Goal: Check status: Check status

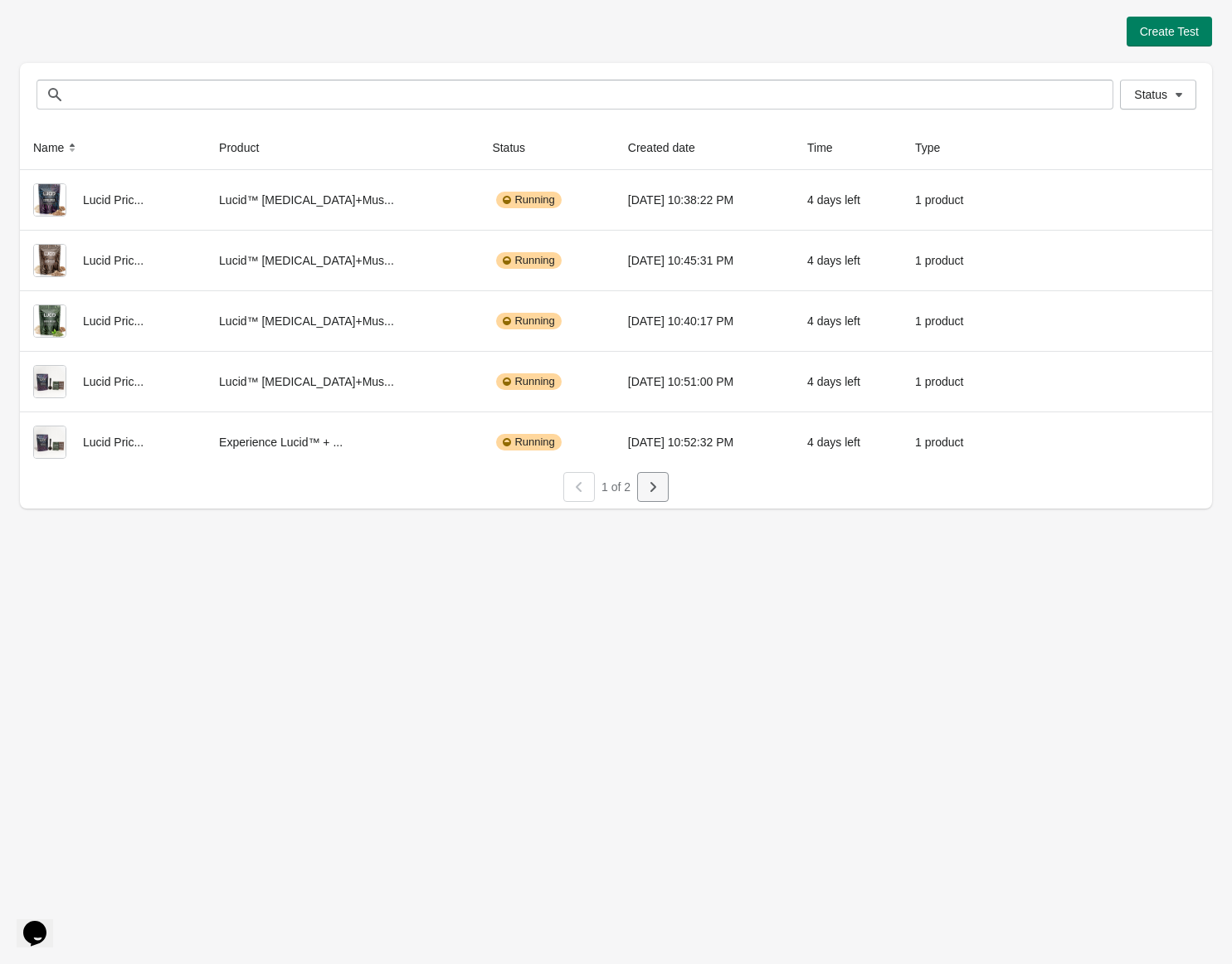
click at [653, 495] on button "button" at bounding box center [652, 486] width 31 height 30
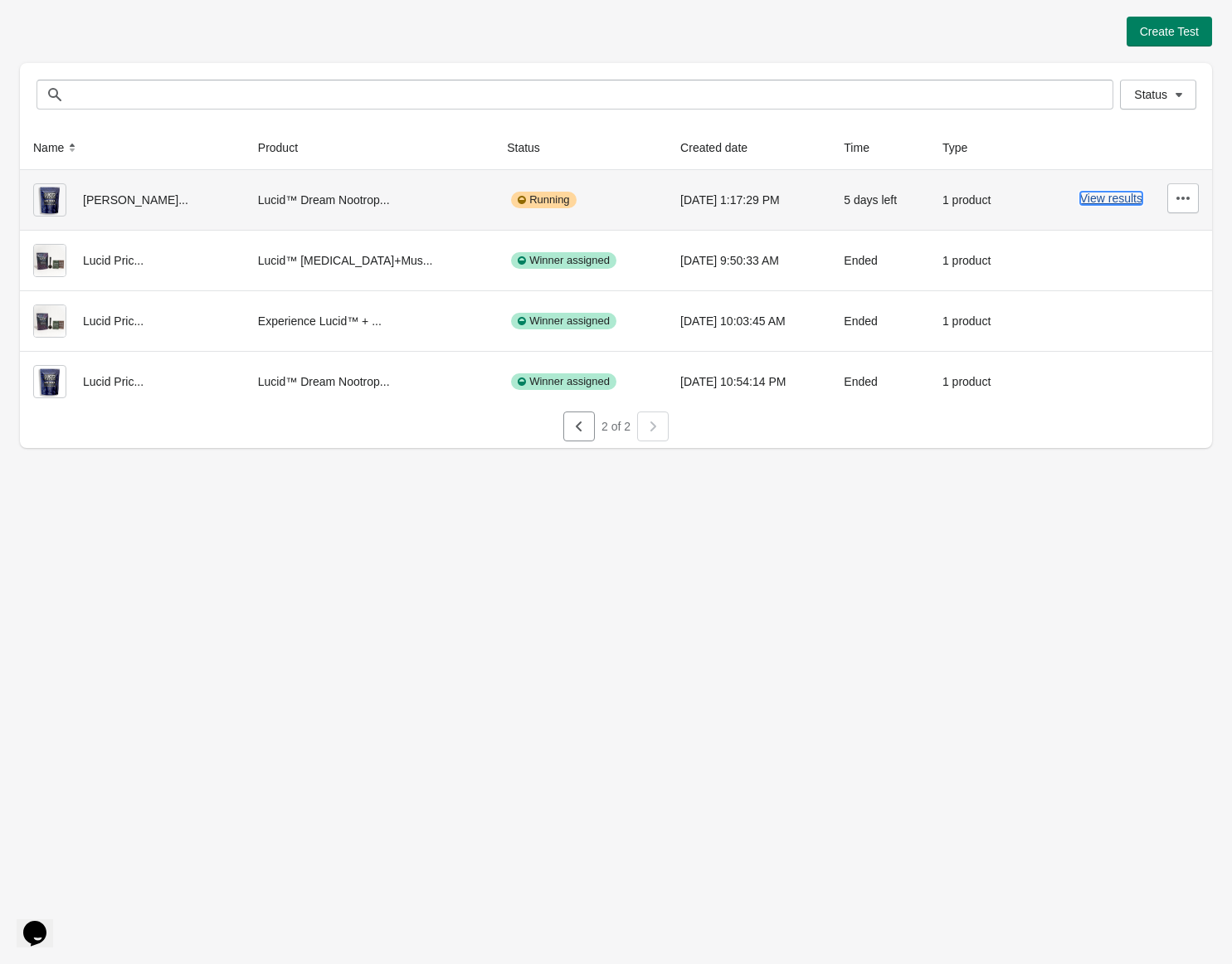
click at [1094, 200] on button "View results" at bounding box center [1111, 198] width 63 height 13
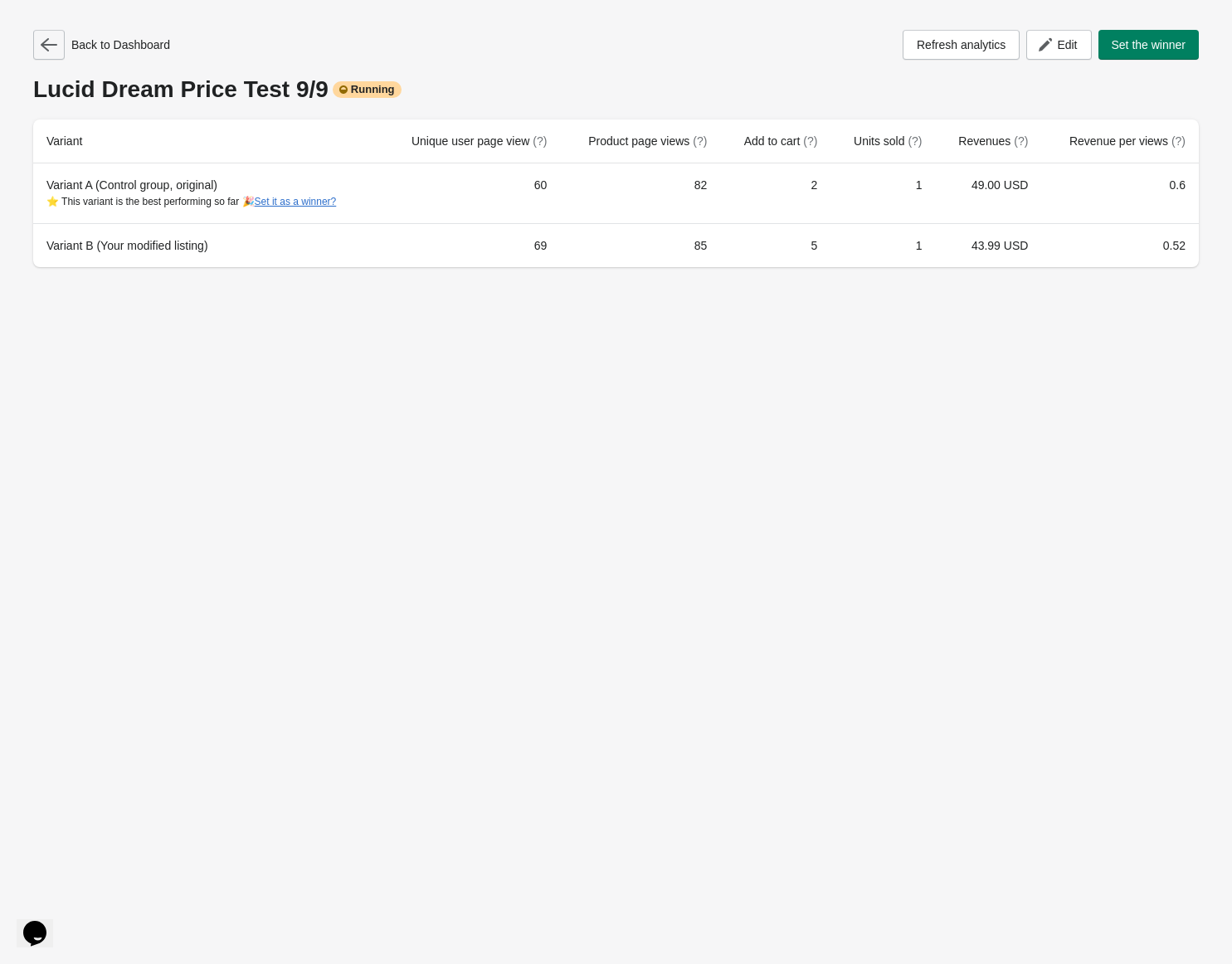
click at [44, 53] on button "button" at bounding box center [48, 44] width 31 height 30
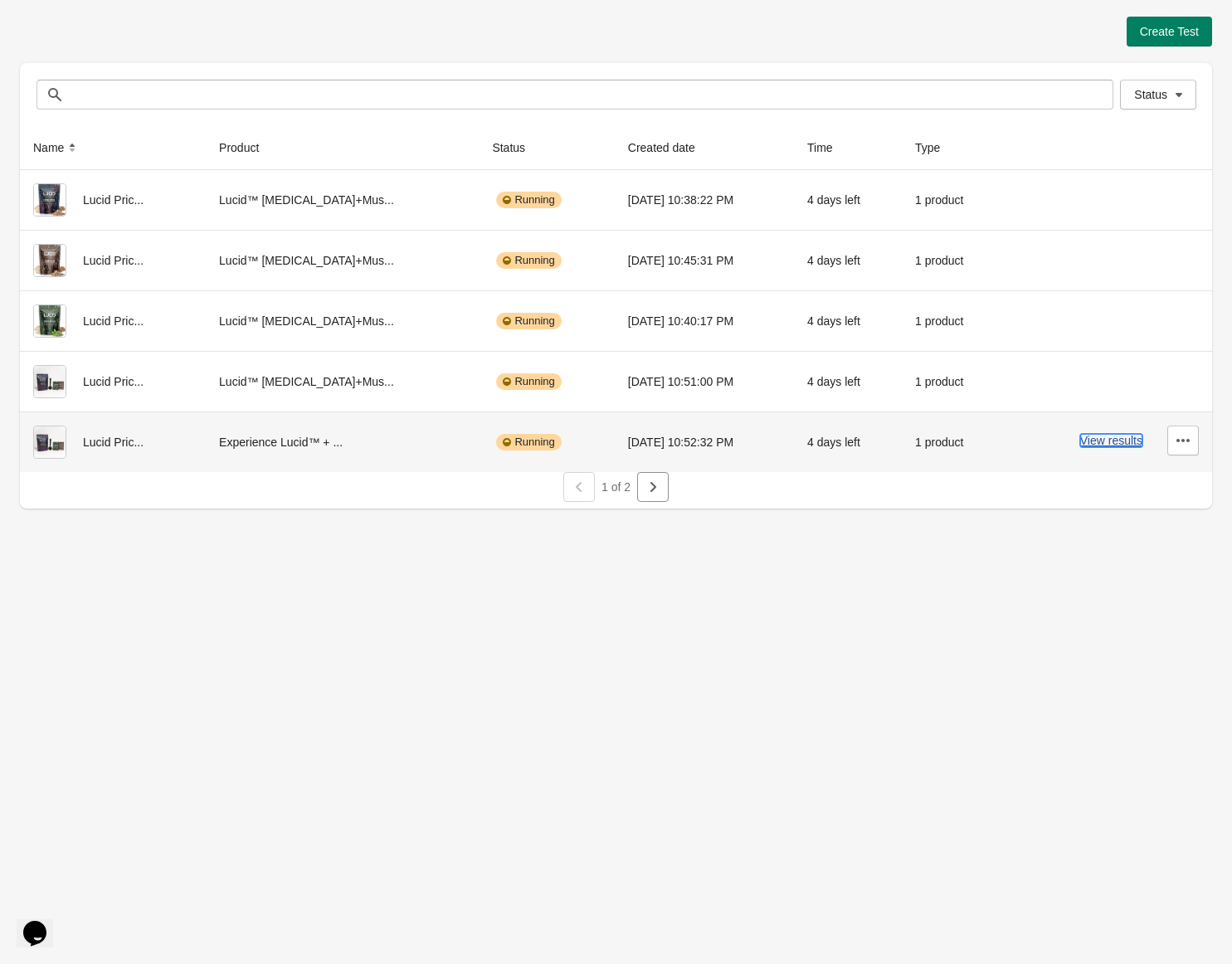
click at [1099, 444] on button "View results" at bounding box center [1111, 440] width 63 height 13
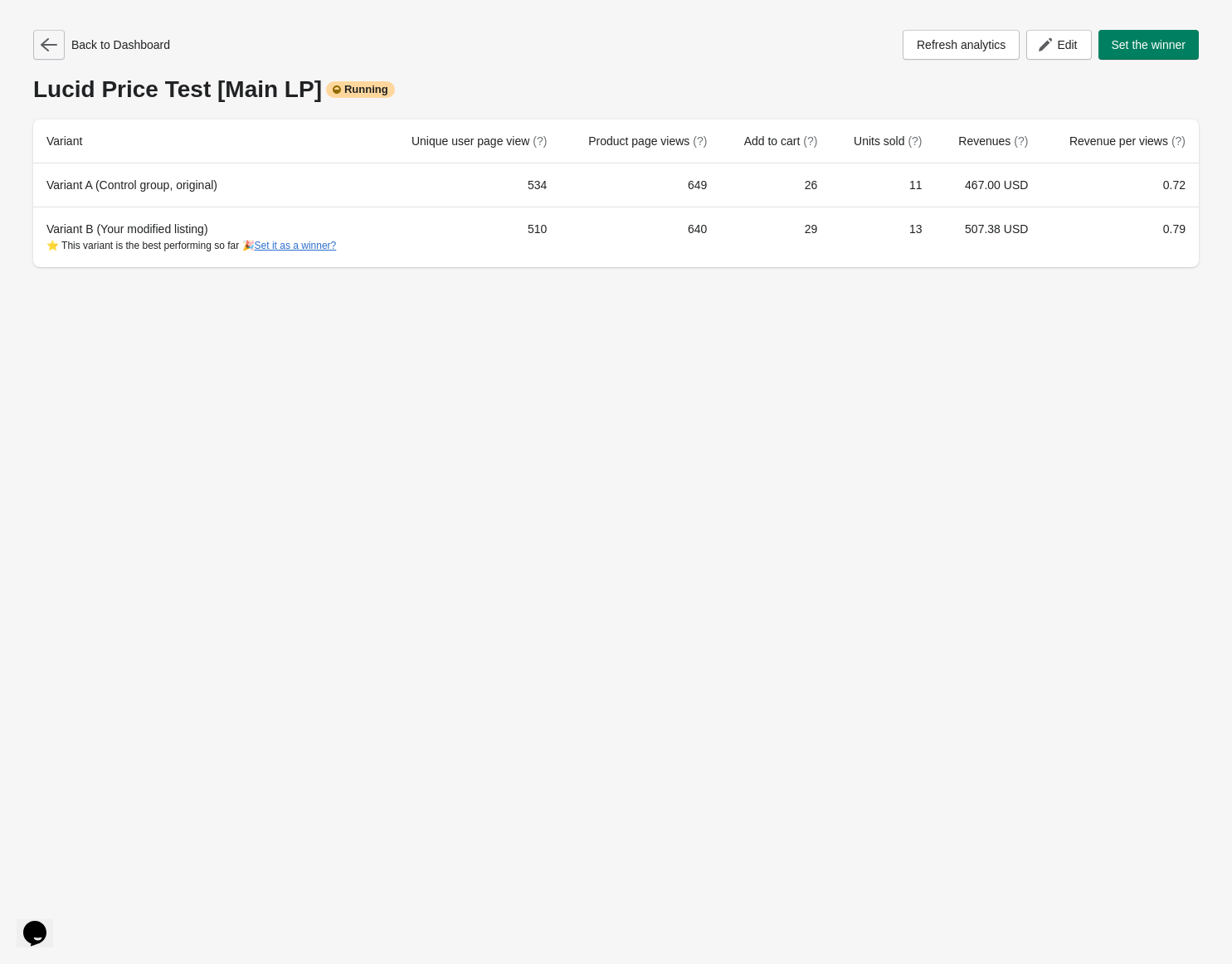
click at [43, 44] on icon "button" at bounding box center [48, 45] width 17 height 13
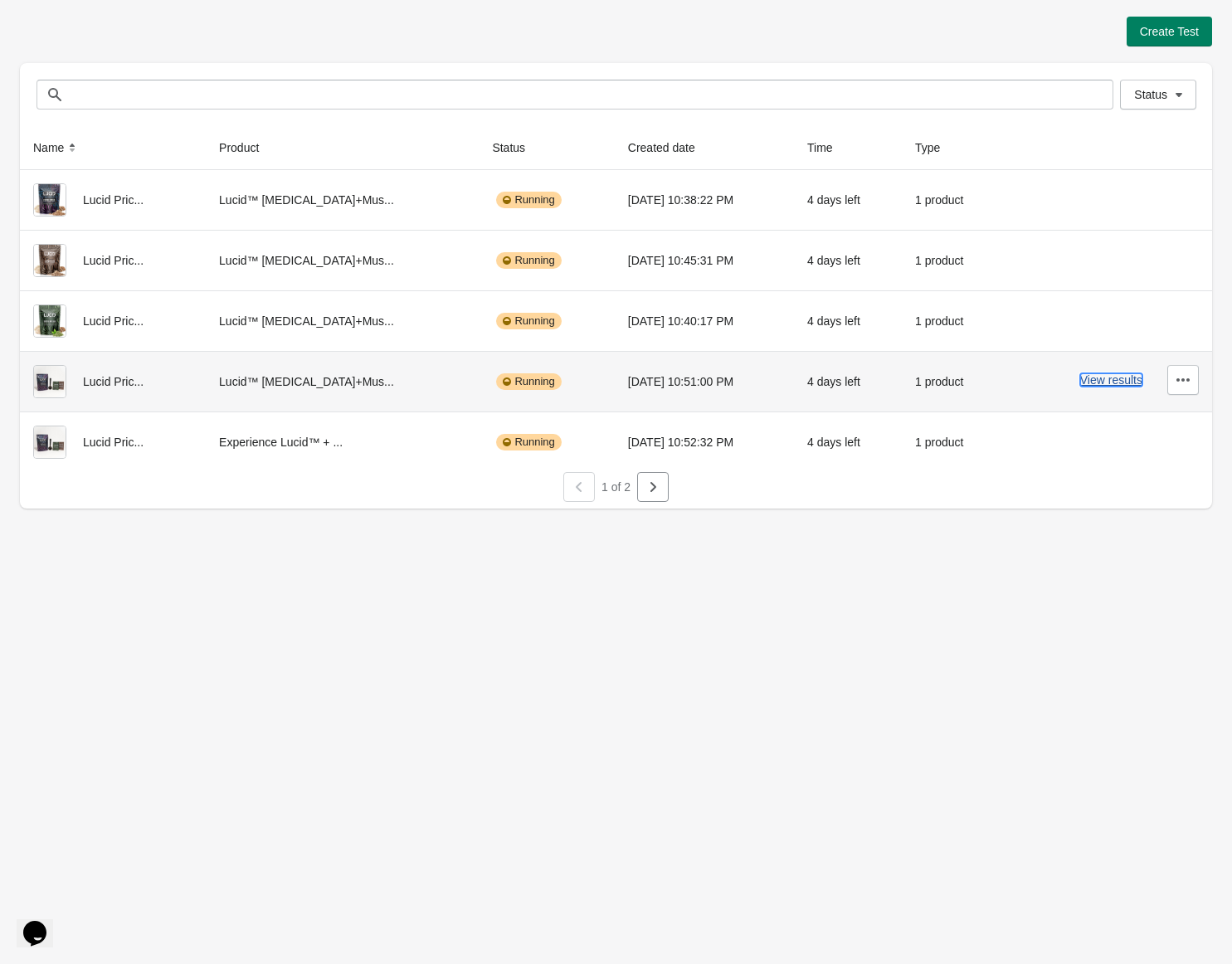
click at [1103, 382] on button "View results" at bounding box center [1111, 379] width 63 height 13
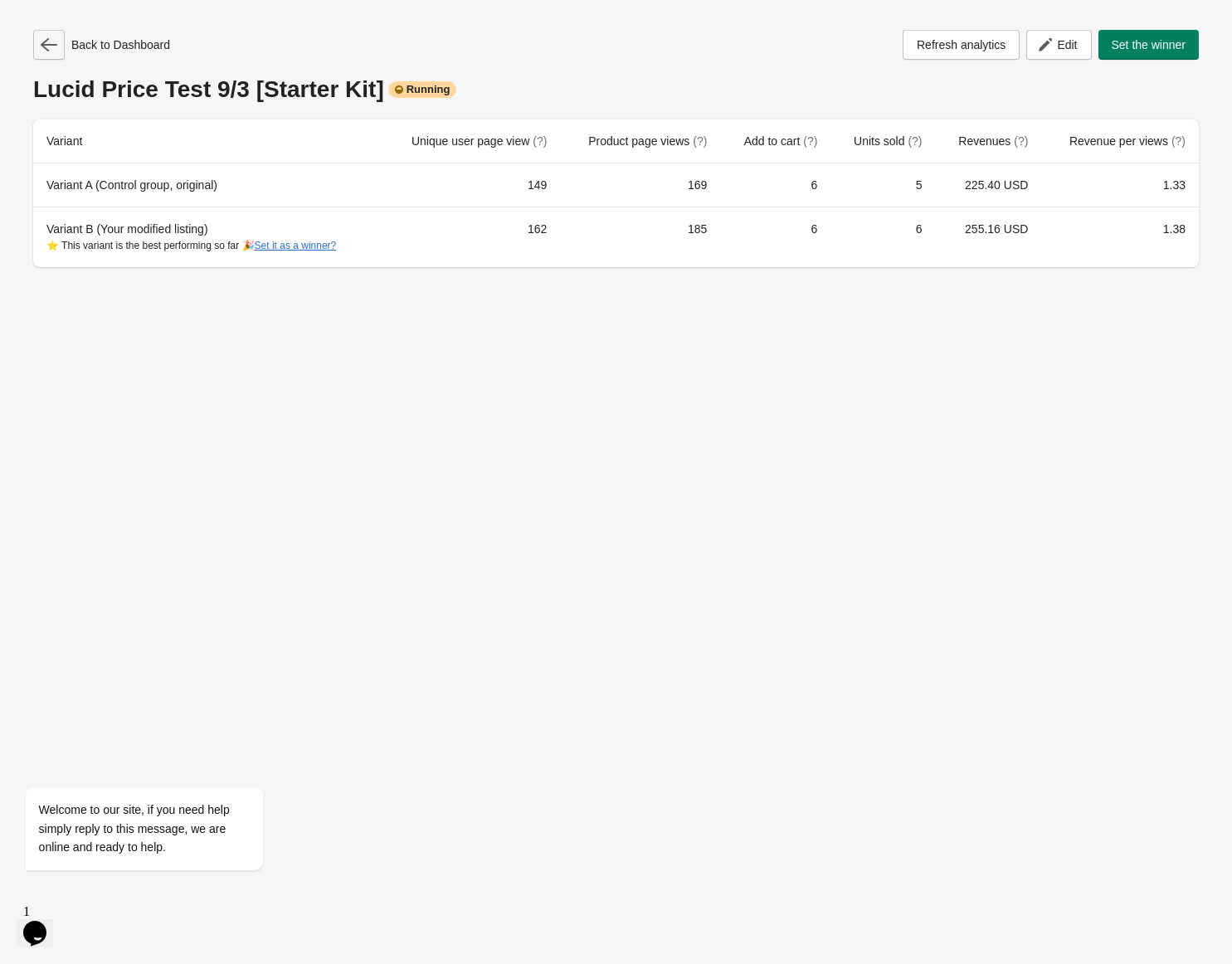
click at [55, 41] on icon "button" at bounding box center [48, 45] width 17 height 17
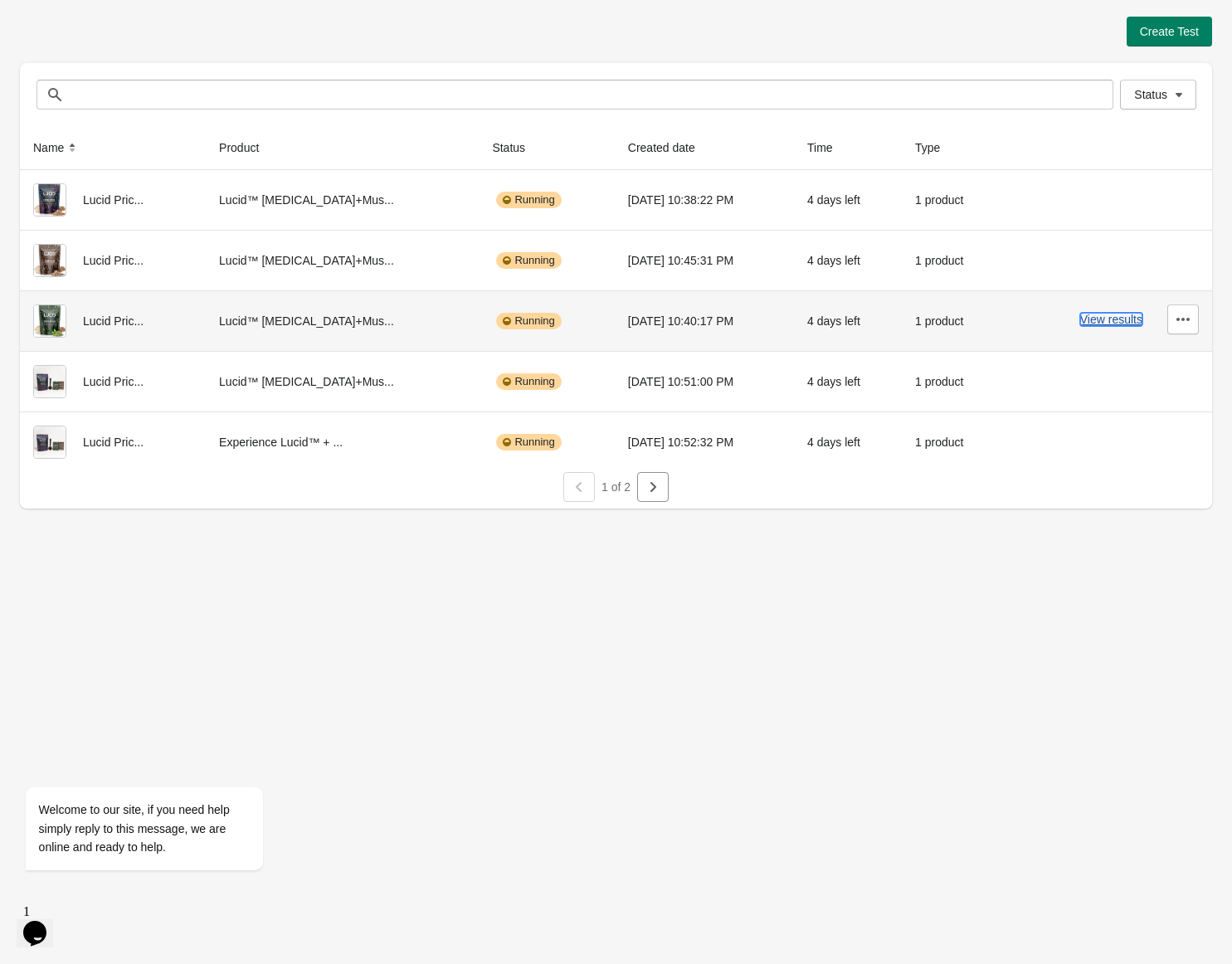
click at [1095, 326] on button "View results" at bounding box center [1111, 319] width 63 height 13
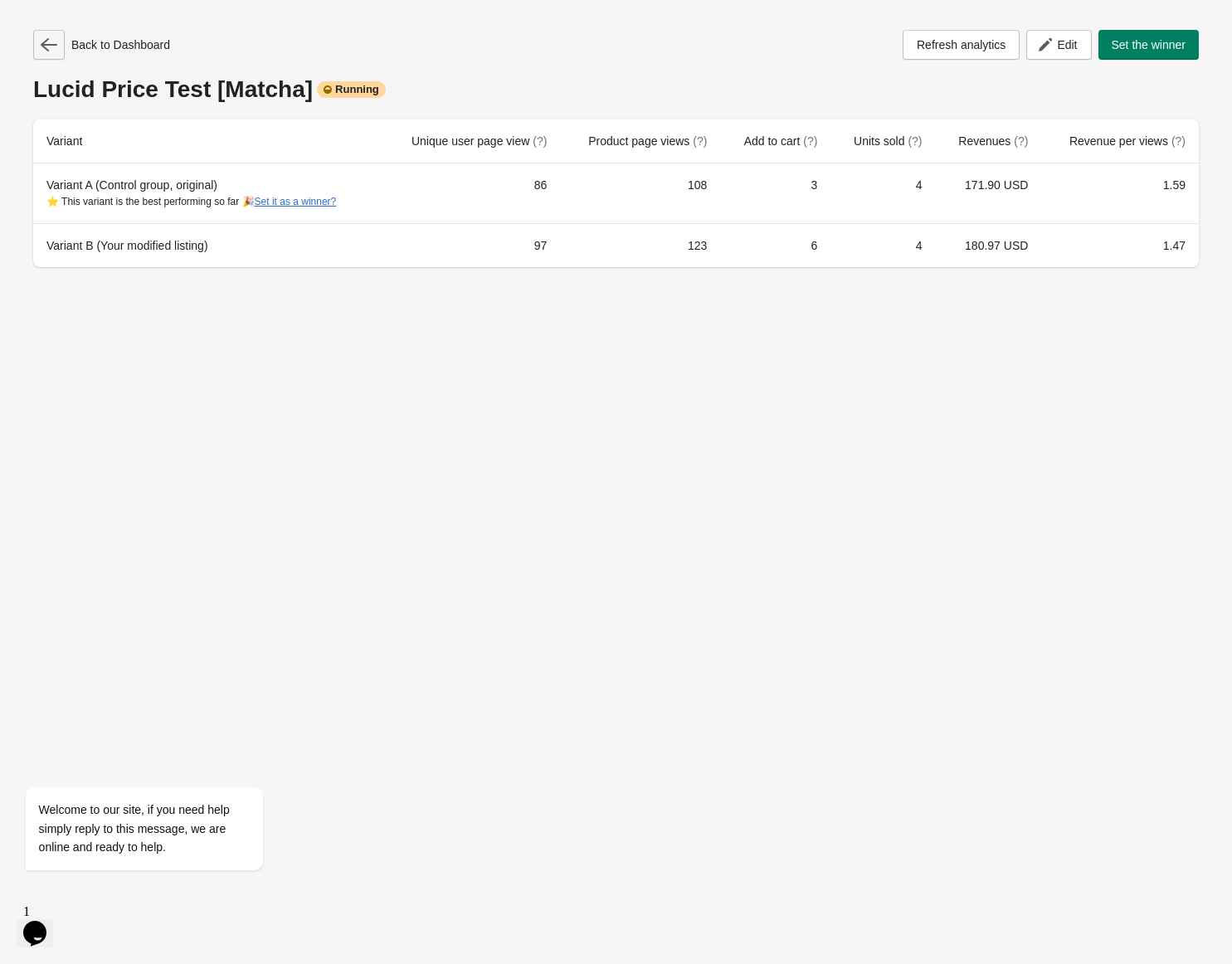
click at [47, 43] on icon "button" at bounding box center [48, 45] width 17 height 17
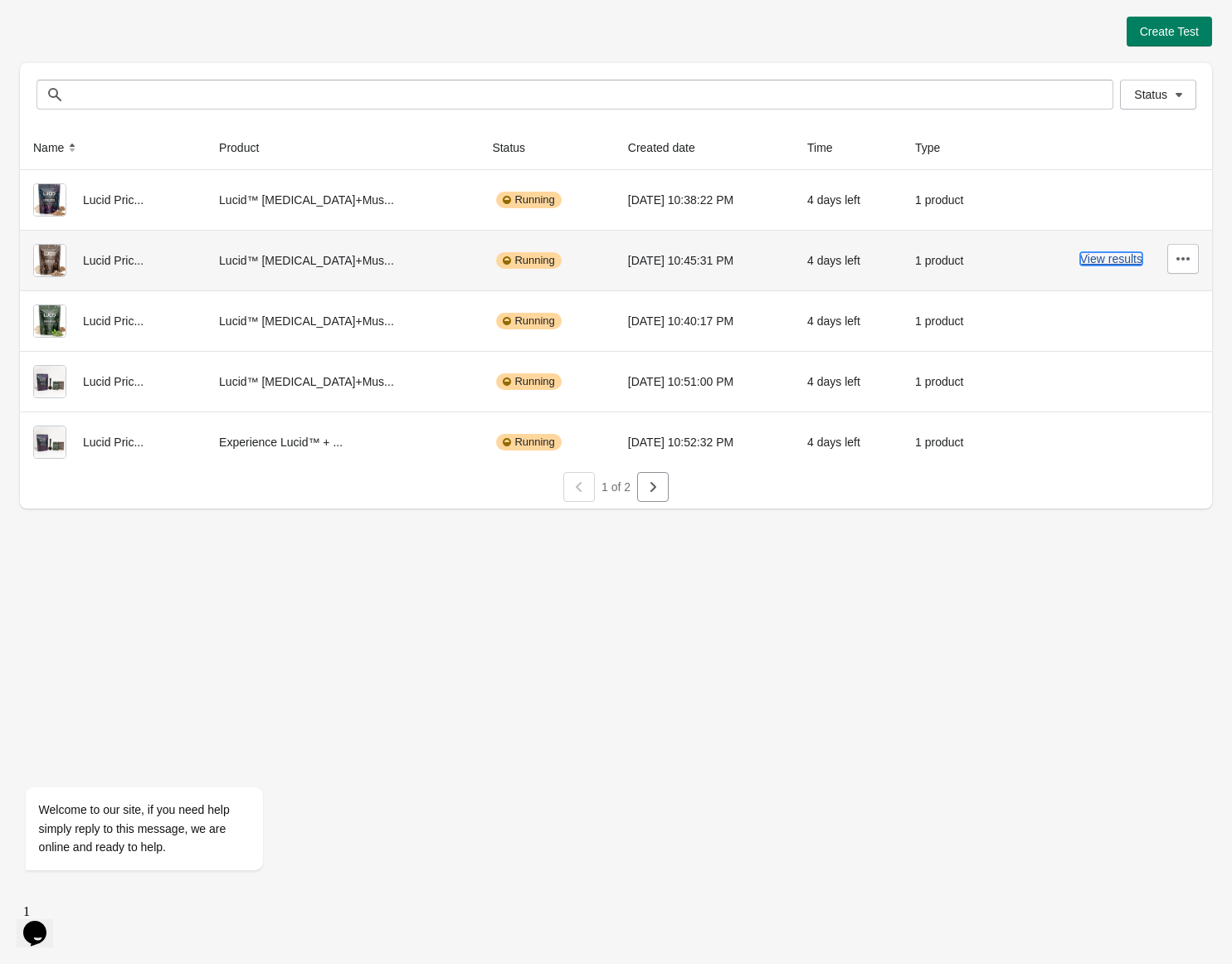
click at [1123, 262] on button "View results" at bounding box center [1111, 258] width 63 height 13
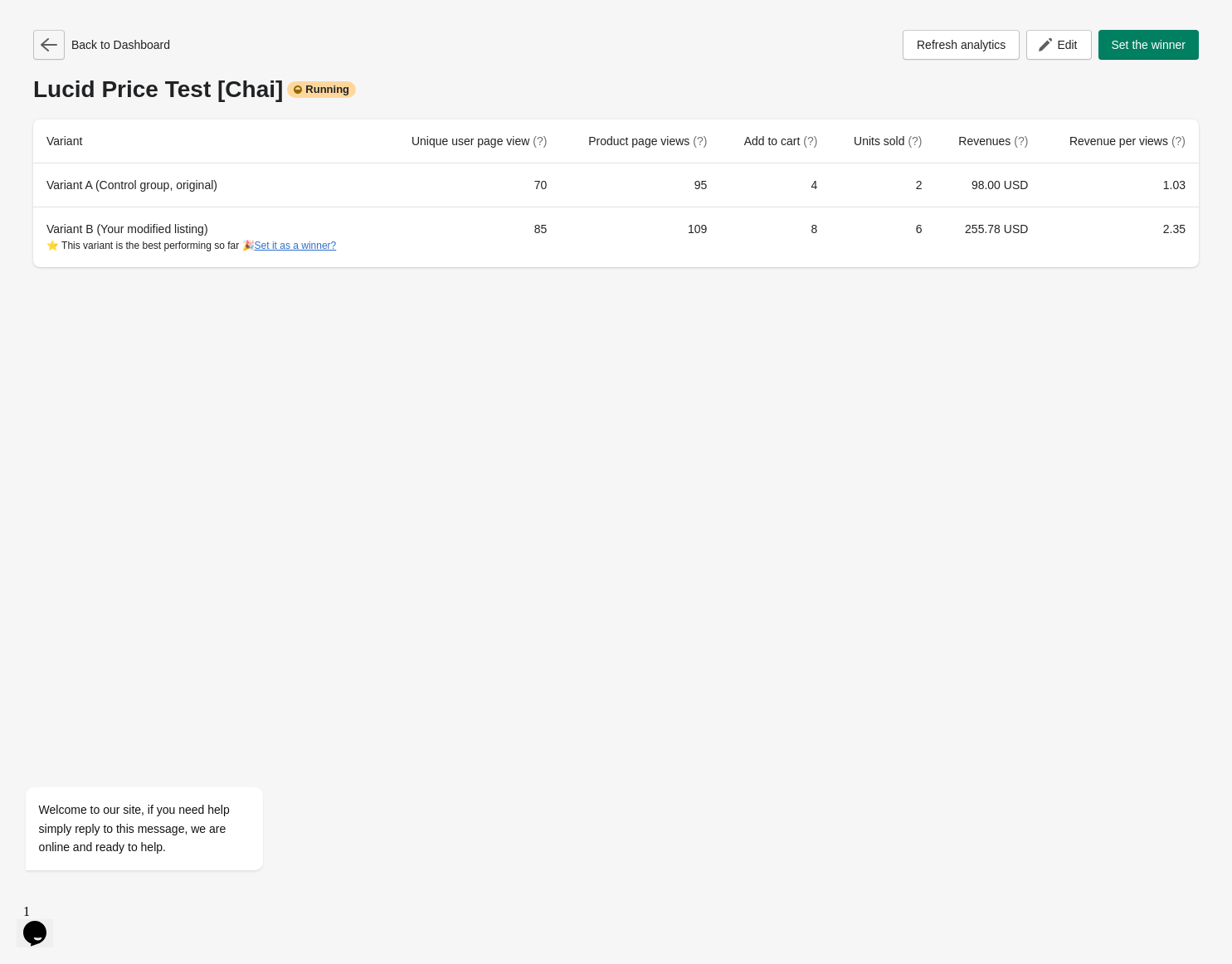
click at [52, 51] on icon "button" at bounding box center [48, 45] width 17 height 17
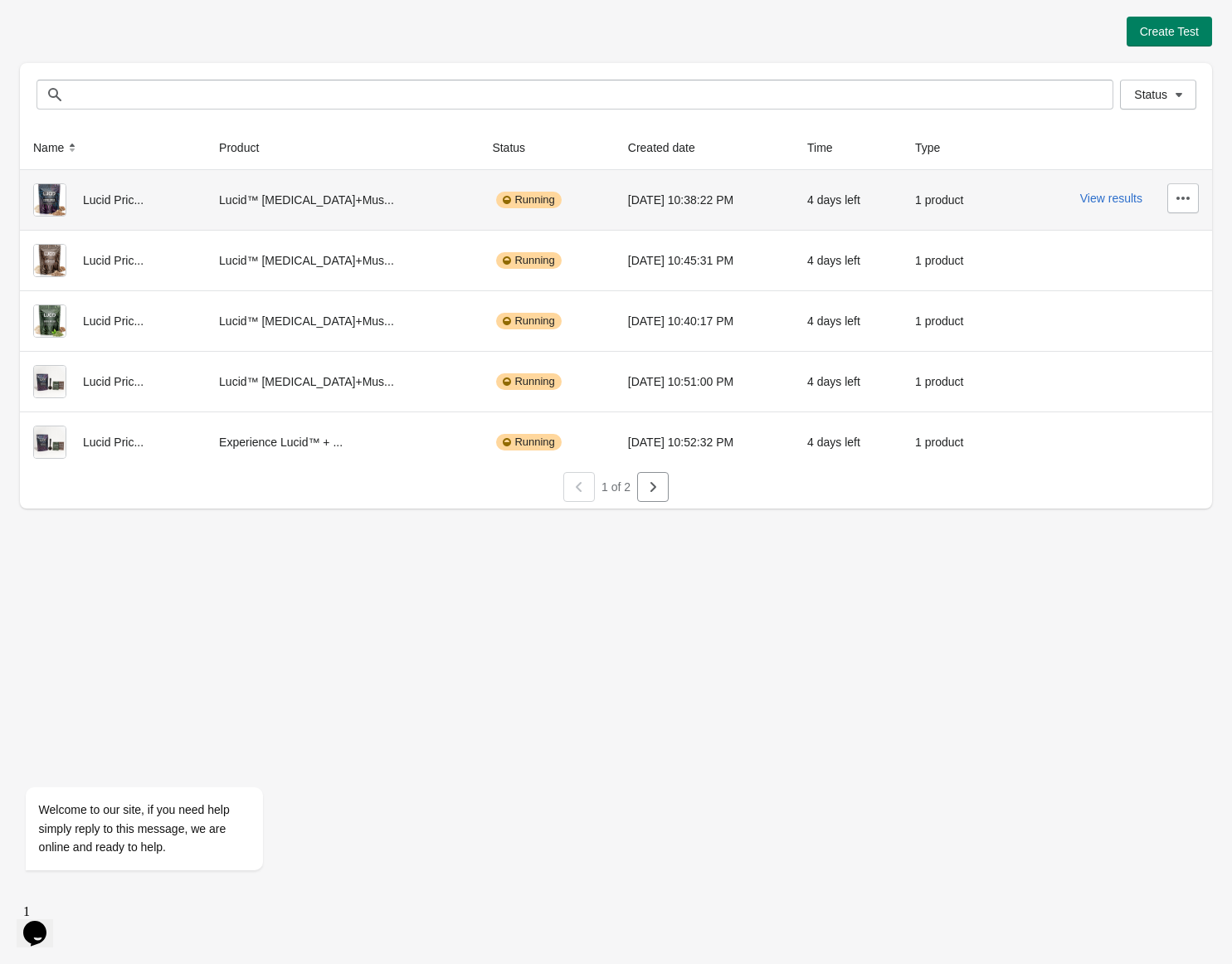
click at [1110, 207] on div "View results" at bounding box center [1108, 198] width 182 height 30
click at [1109, 199] on button "View results" at bounding box center [1111, 198] width 63 height 13
